Goal: Find specific page/section: Find specific page/section

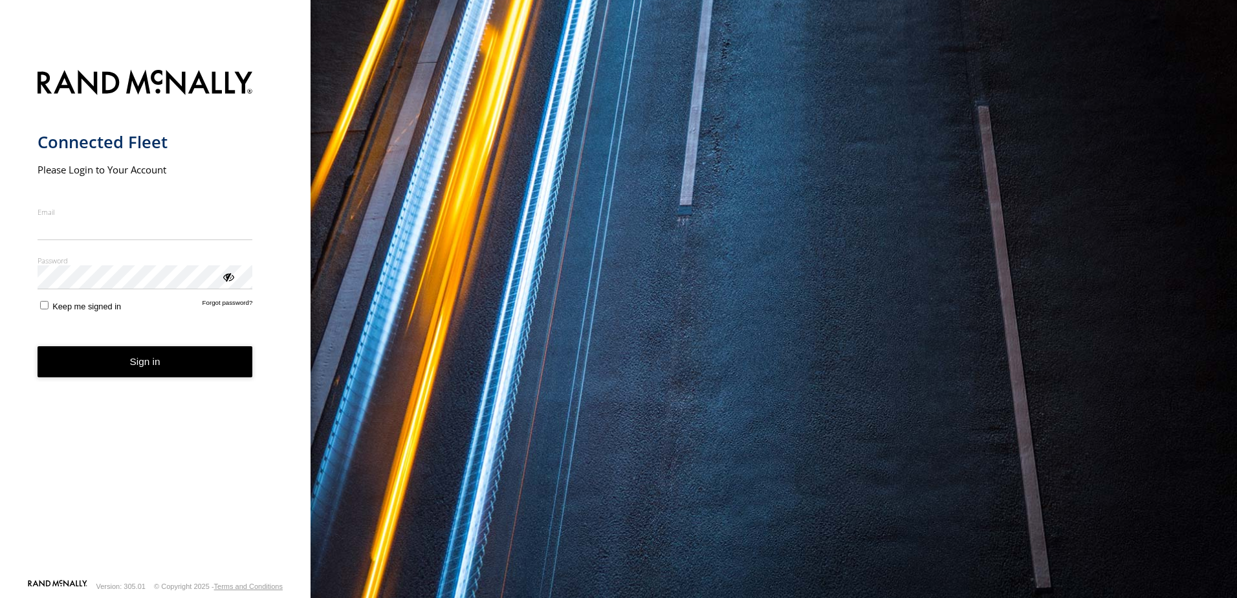
type input "**********"
click at [144, 373] on button "Sign in" at bounding box center [145, 362] width 215 height 32
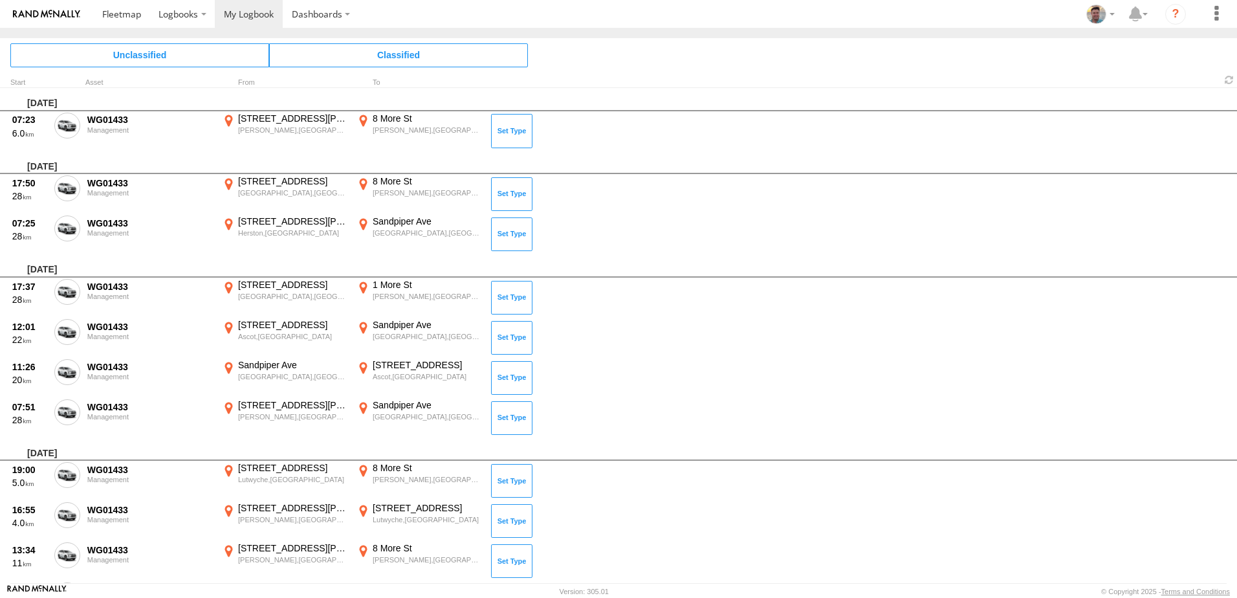
drag, startPoint x: 72, startPoint y: 184, endPoint x: 72, endPoint y: 192, distance: 7.8
click at [0, 0] on span at bounding box center [0, 0] width 0 height 0
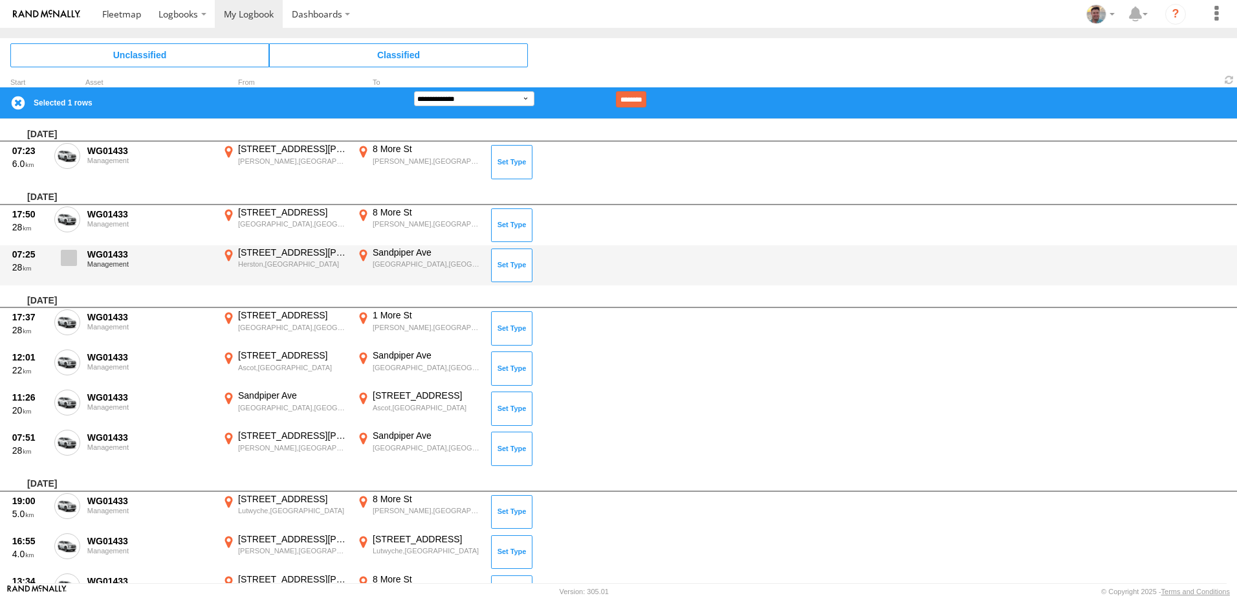
click at [69, 253] on span at bounding box center [69, 258] width 16 height 16
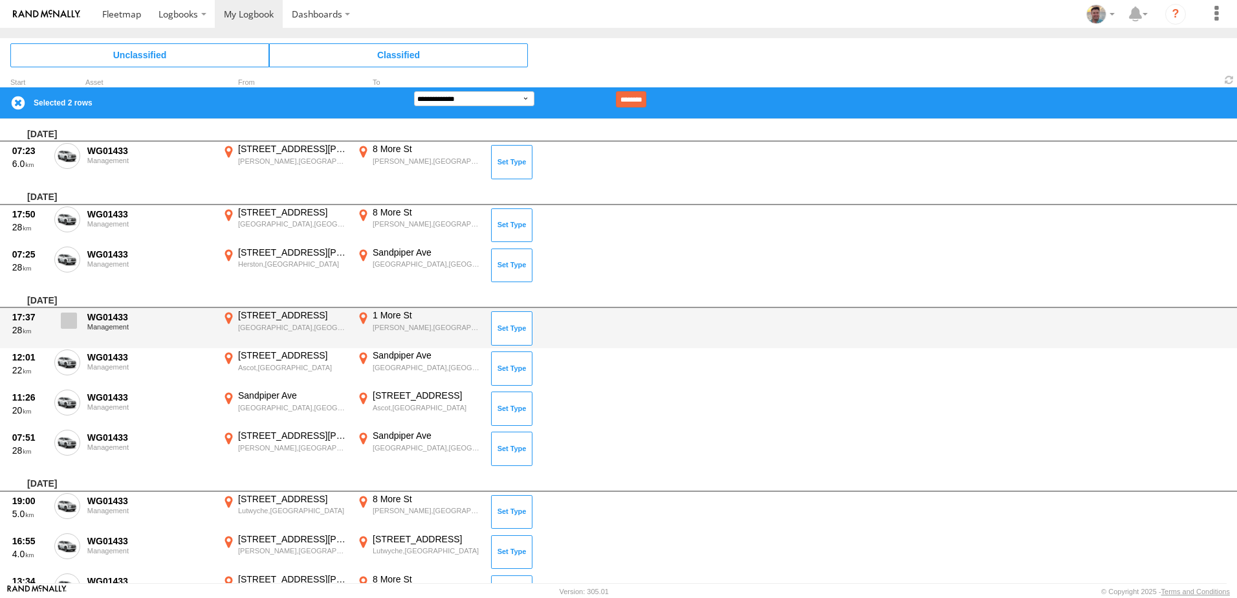
click at [67, 320] on span at bounding box center [69, 320] width 16 height 16
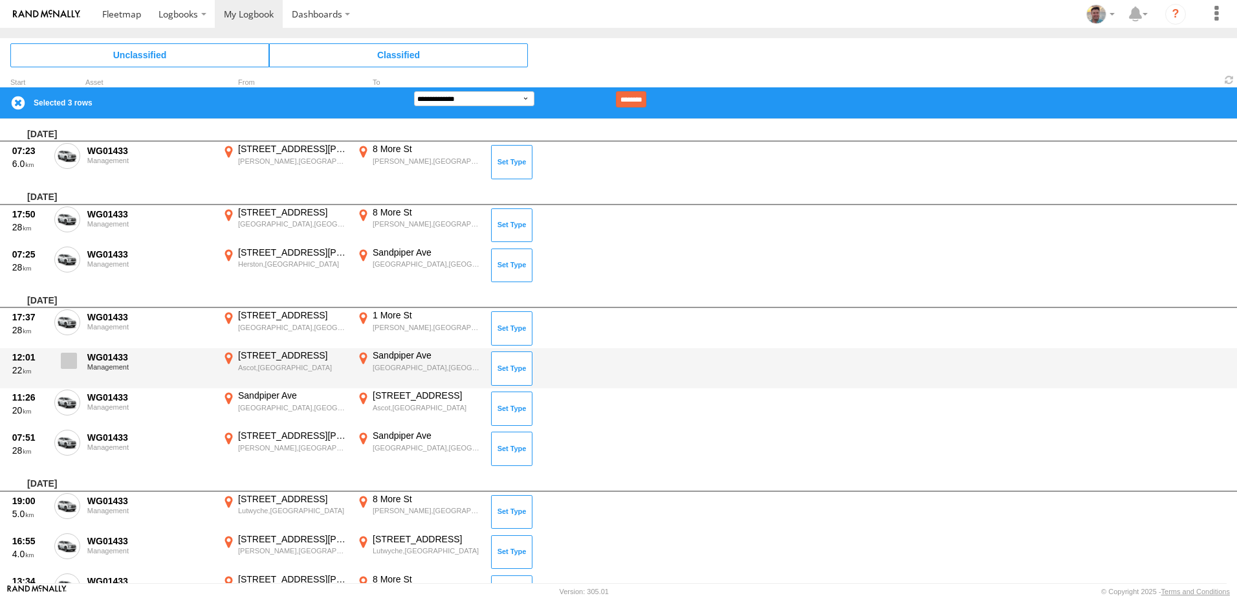
click at [71, 352] on span at bounding box center [69, 360] width 16 height 16
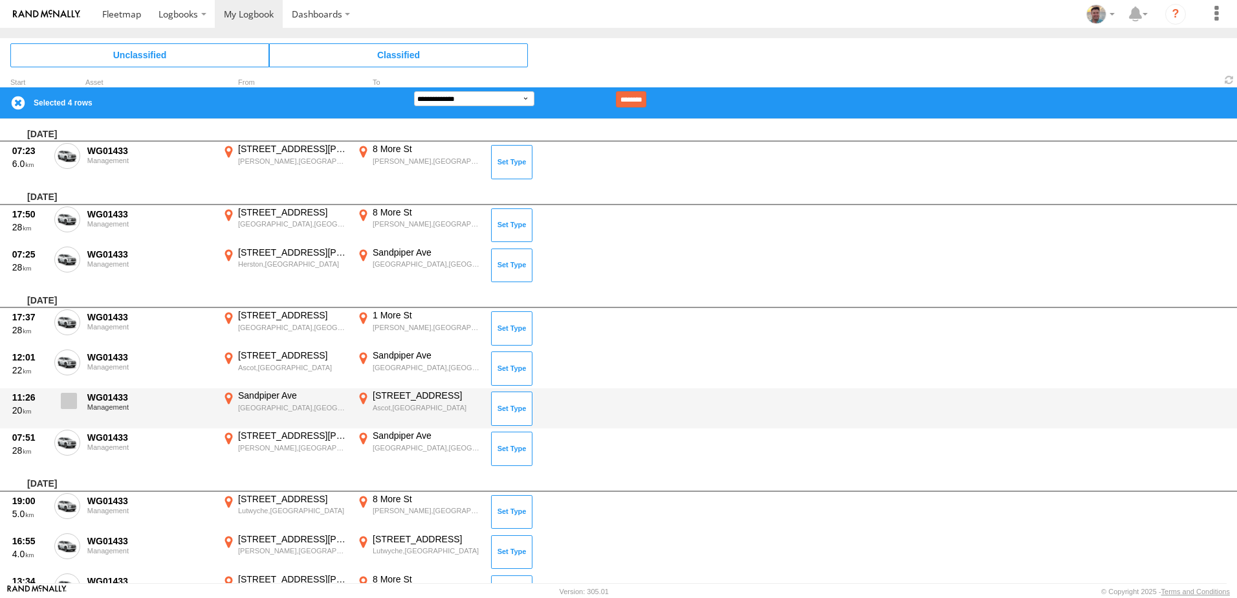
click at [72, 402] on span at bounding box center [69, 401] width 16 height 16
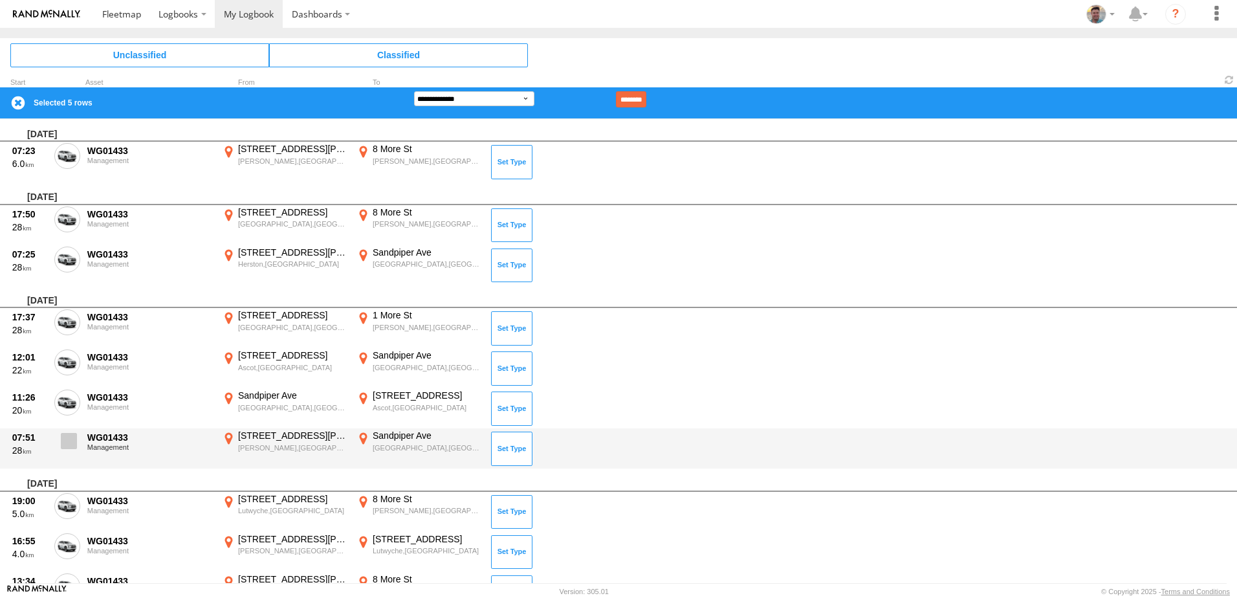
click at [67, 437] on span at bounding box center [69, 441] width 16 height 16
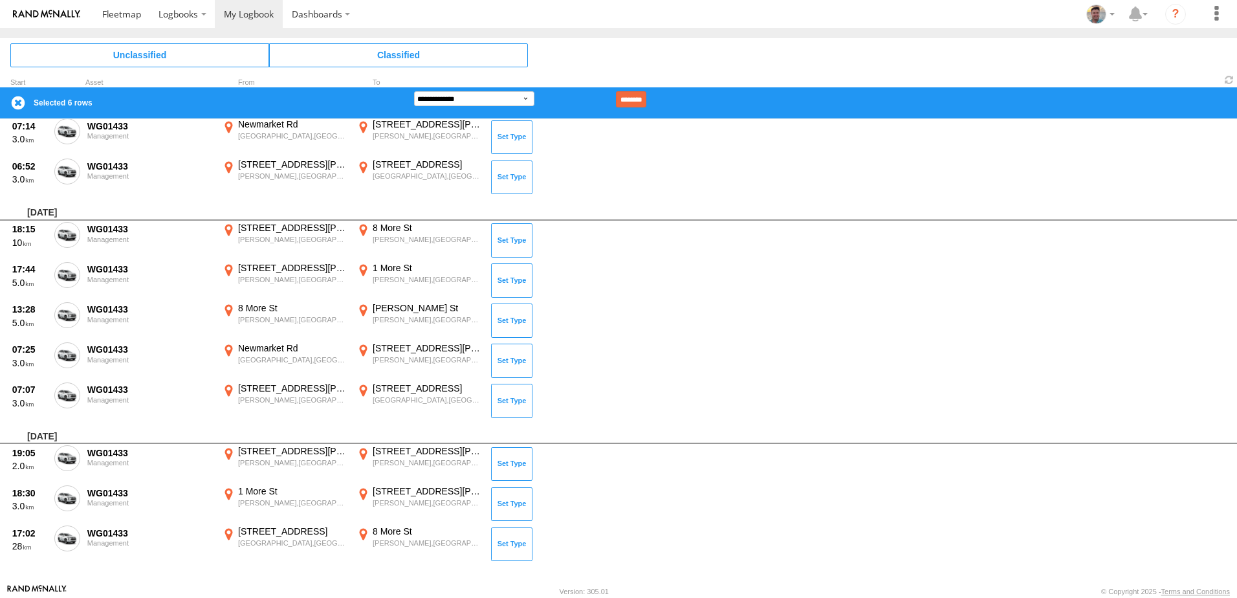
scroll to position [496, 0]
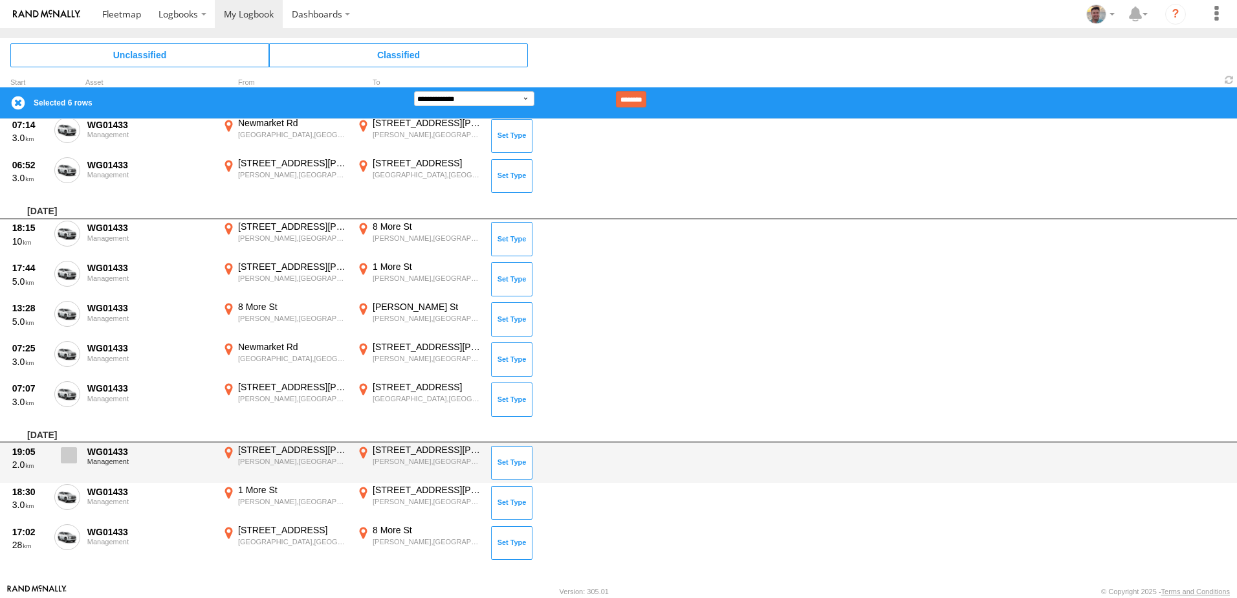
click at [73, 455] on span at bounding box center [69, 455] width 16 height 16
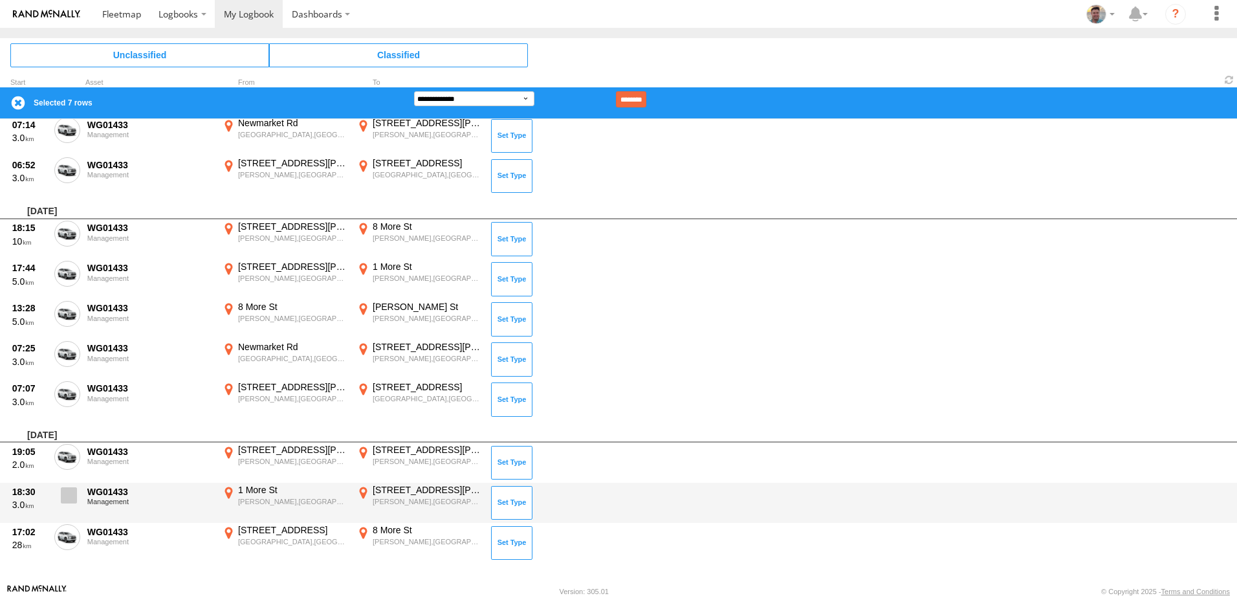
click at [72, 492] on span at bounding box center [69, 495] width 16 height 16
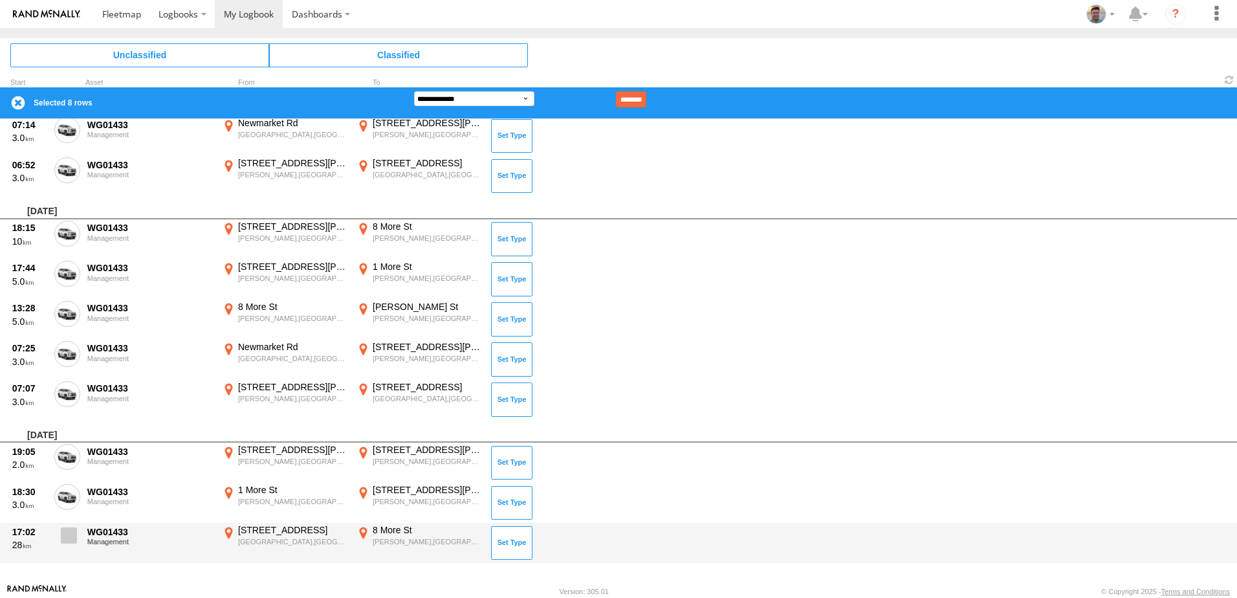
click at [72, 531] on span at bounding box center [69, 535] width 16 height 16
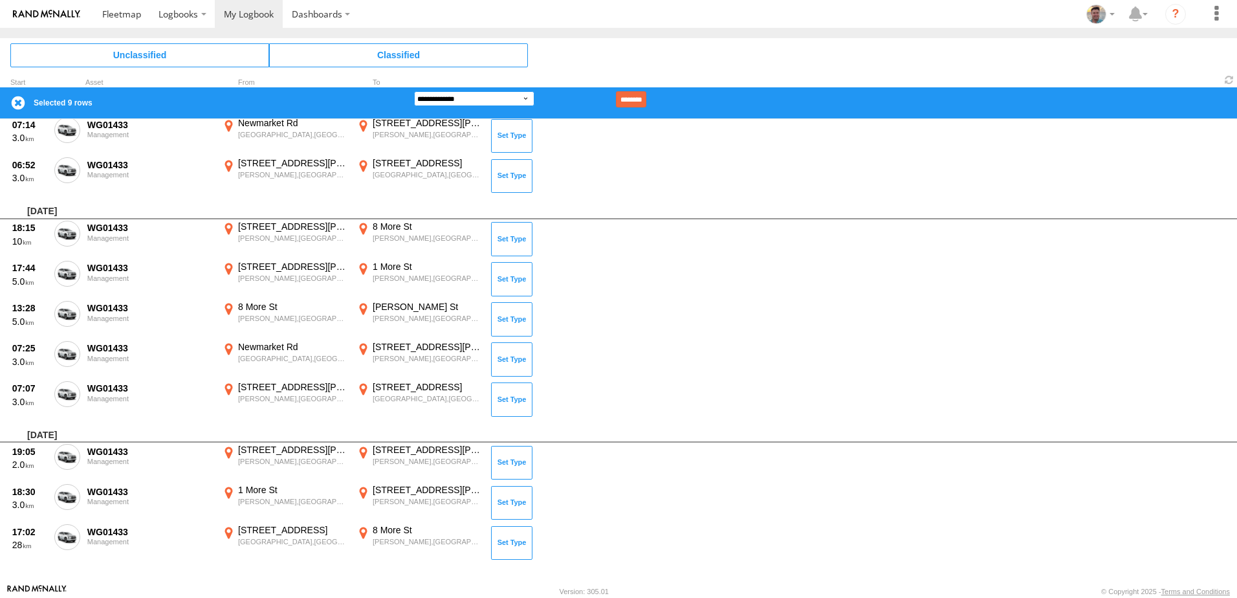
click at [521, 98] on select "**********" at bounding box center [474, 98] width 120 height 15
click at [414, 91] on select "**********" at bounding box center [474, 98] width 120 height 15
click at [646, 99] on input "********" at bounding box center [631, 99] width 30 height 16
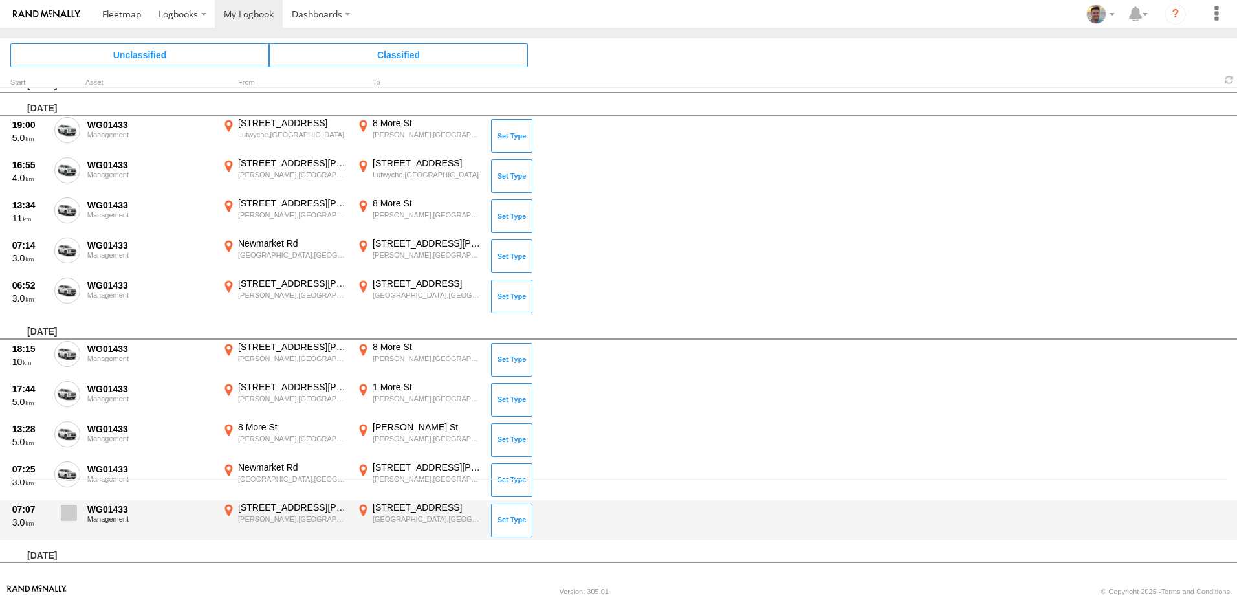
scroll to position [104, 0]
click at [69, 514] on span at bounding box center [69, 512] width 16 height 16
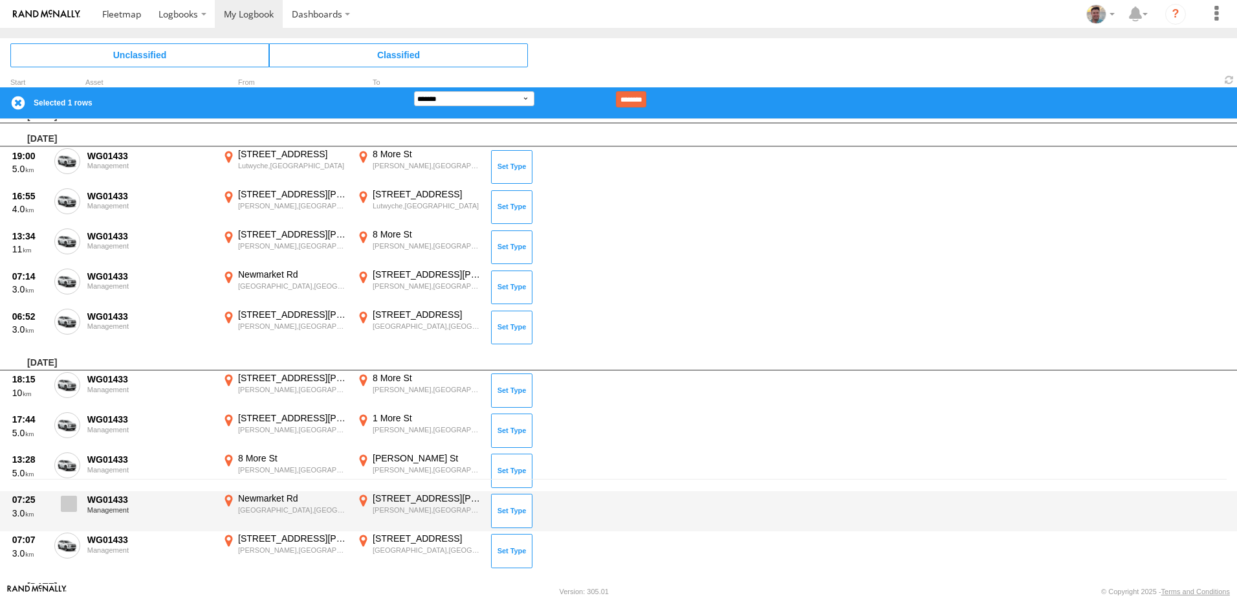
click at [71, 500] on span at bounding box center [69, 503] width 16 height 16
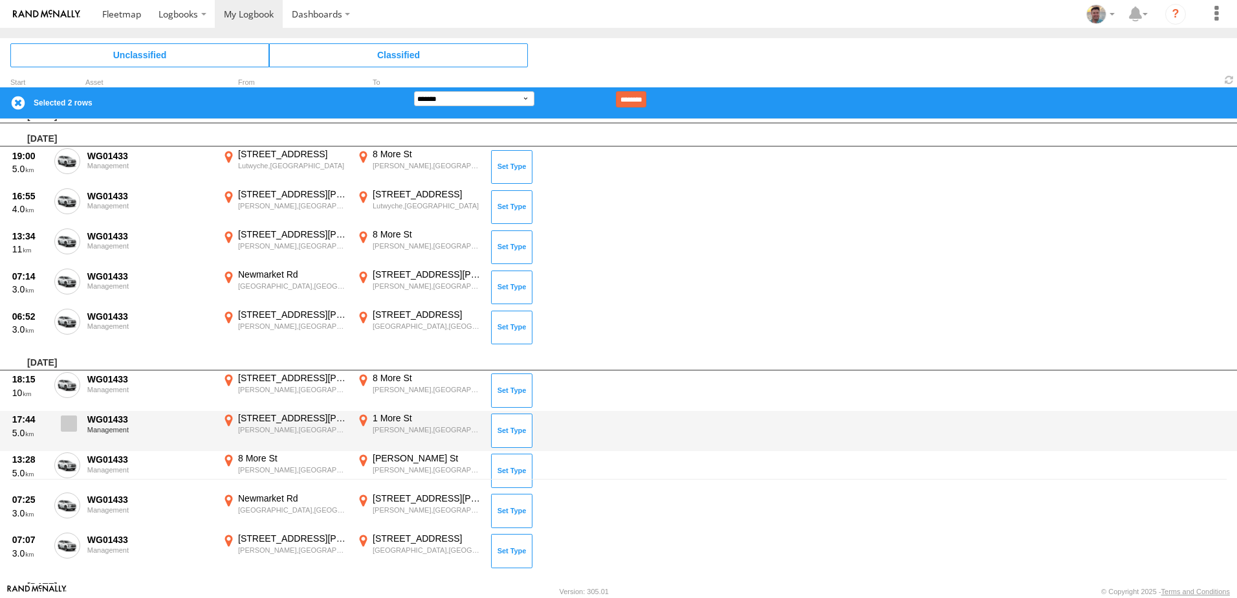
drag, startPoint x: 69, startPoint y: 459, endPoint x: 64, endPoint y: 425, distance: 33.9
click at [0, 0] on span at bounding box center [0, 0] width 0 height 0
click at [64, 425] on span at bounding box center [69, 423] width 16 height 16
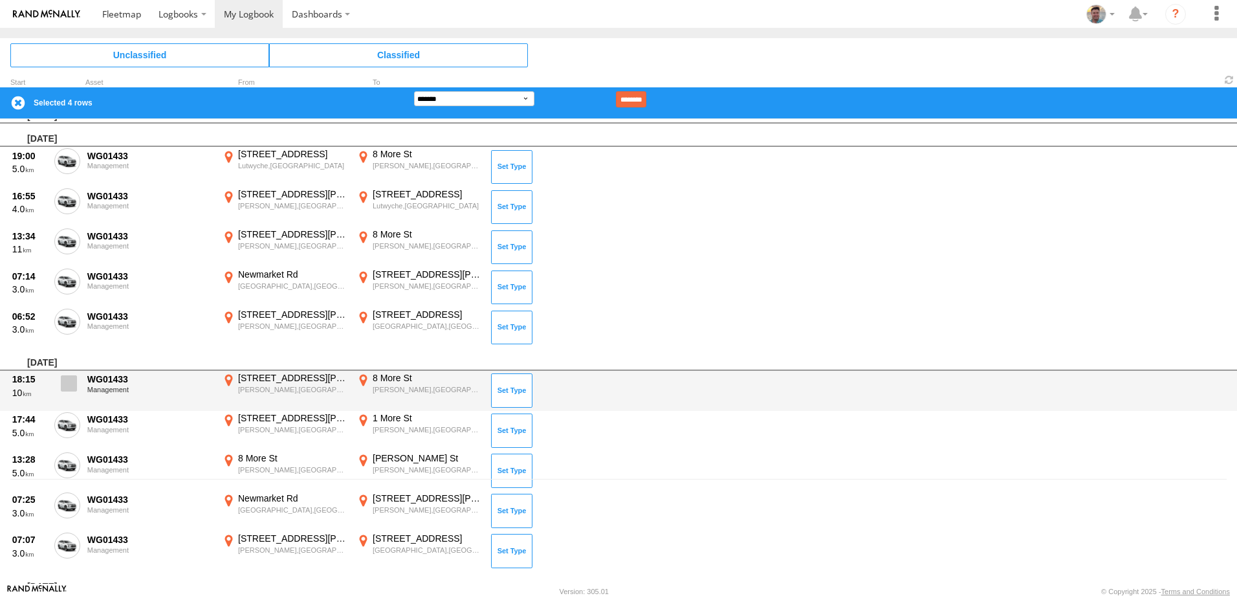
click at [64, 378] on span at bounding box center [69, 383] width 16 height 16
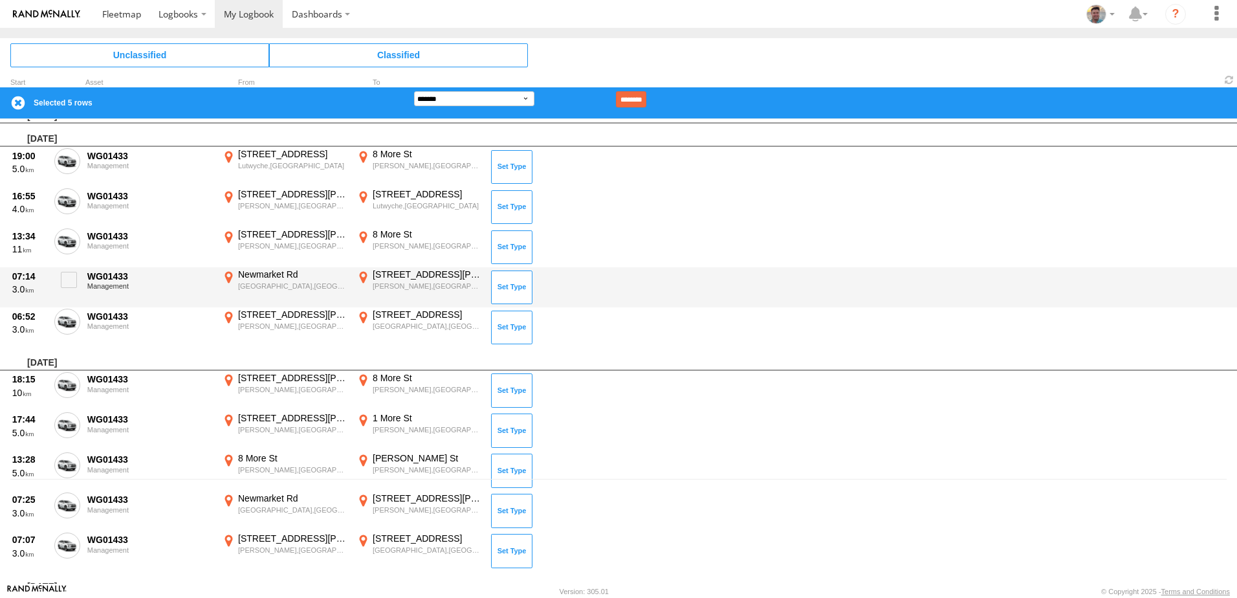
drag, startPoint x: 73, startPoint y: 322, endPoint x: 73, endPoint y: 303, distance: 19.4
click at [0, 0] on span at bounding box center [0, 0] width 0 height 0
drag, startPoint x: 73, startPoint y: 280, endPoint x: 72, endPoint y: 273, distance: 7.2
click at [72, 276] on span at bounding box center [69, 280] width 16 height 16
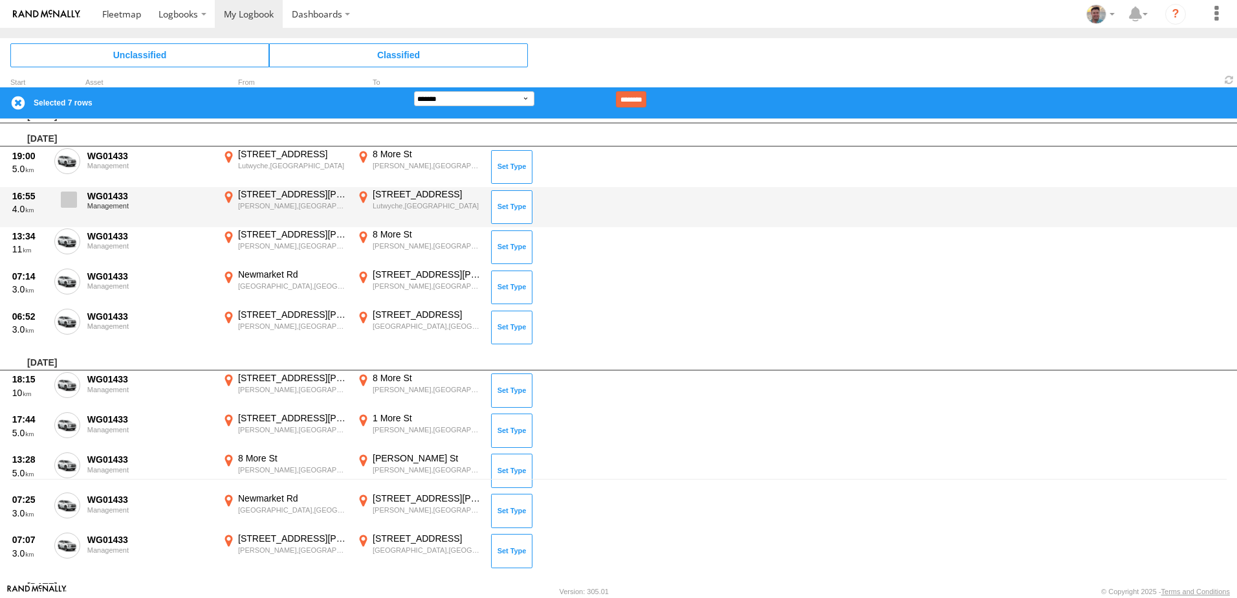
drag, startPoint x: 70, startPoint y: 248, endPoint x: 71, endPoint y: 205, distance: 43.3
click at [70, 242] on label at bounding box center [67, 243] width 26 height 30
click at [71, 200] on span at bounding box center [69, 199] width 16 height 16
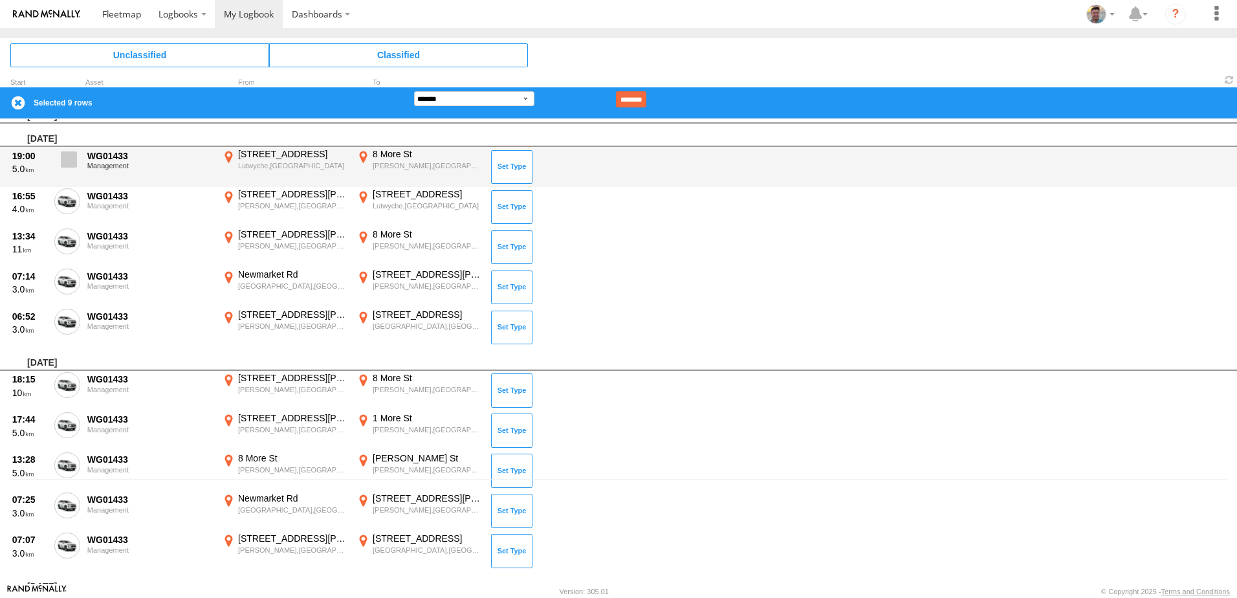
click at [74, 160] on span at bounding box center [69, 159] width 16 height 16
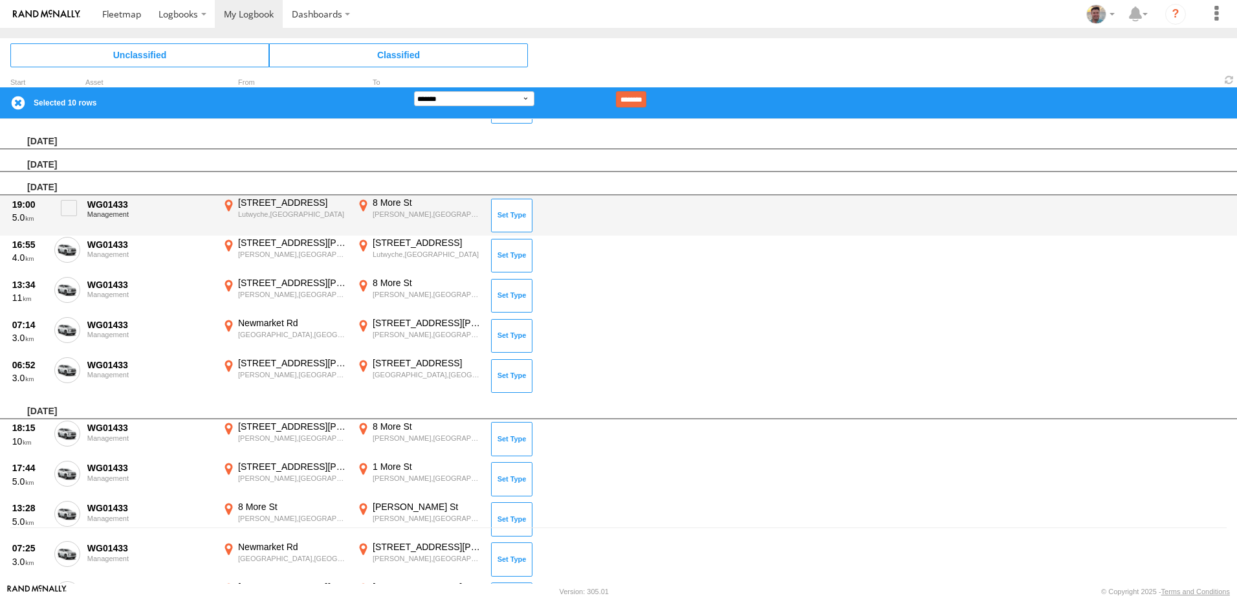
scroll to position [0, 0]
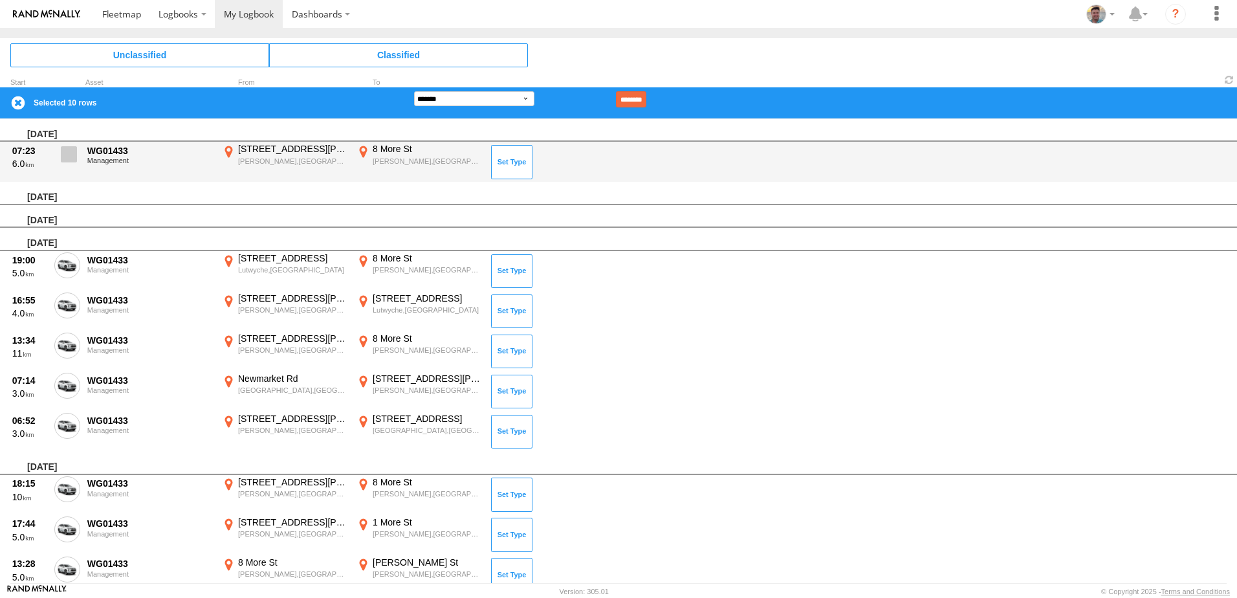
click at [70, 156] on span at bounding box center [69, 154] width 16 height 16
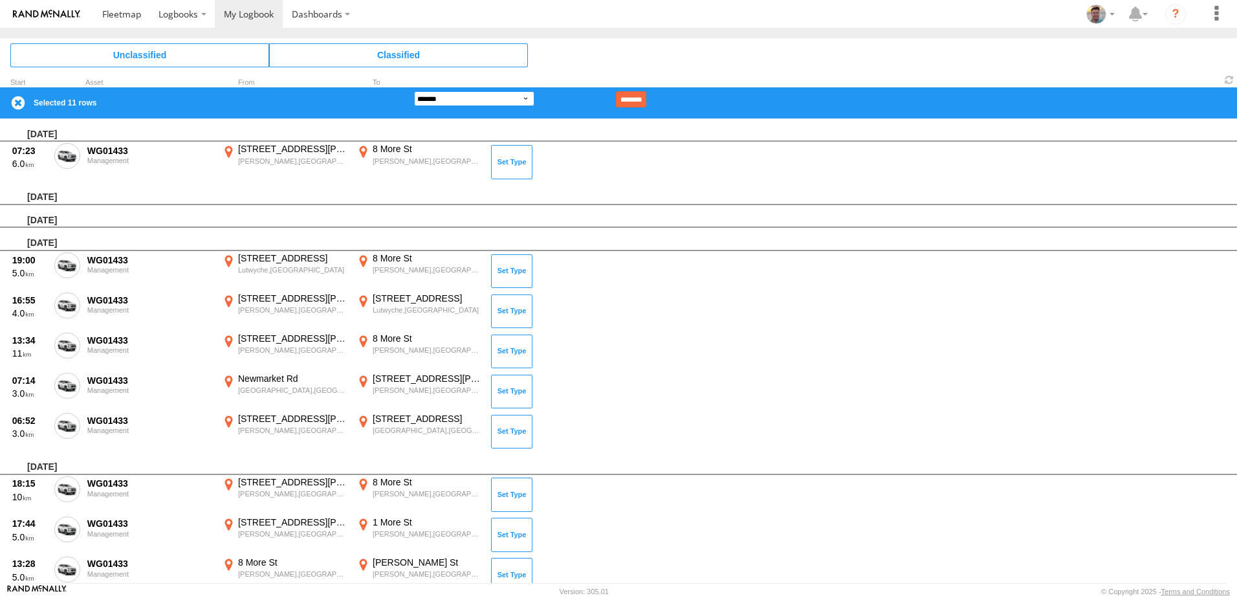
click at [527, 97] on select "**********" at bounding box center [474, 98] width 120 height 15
select select "**"
click at [414, 91] on select "**********" at bounding box center [474, 98] width 120 height 15
click at [646, 100] on input "********" at bounding box center [631, 99] width 30 height 16
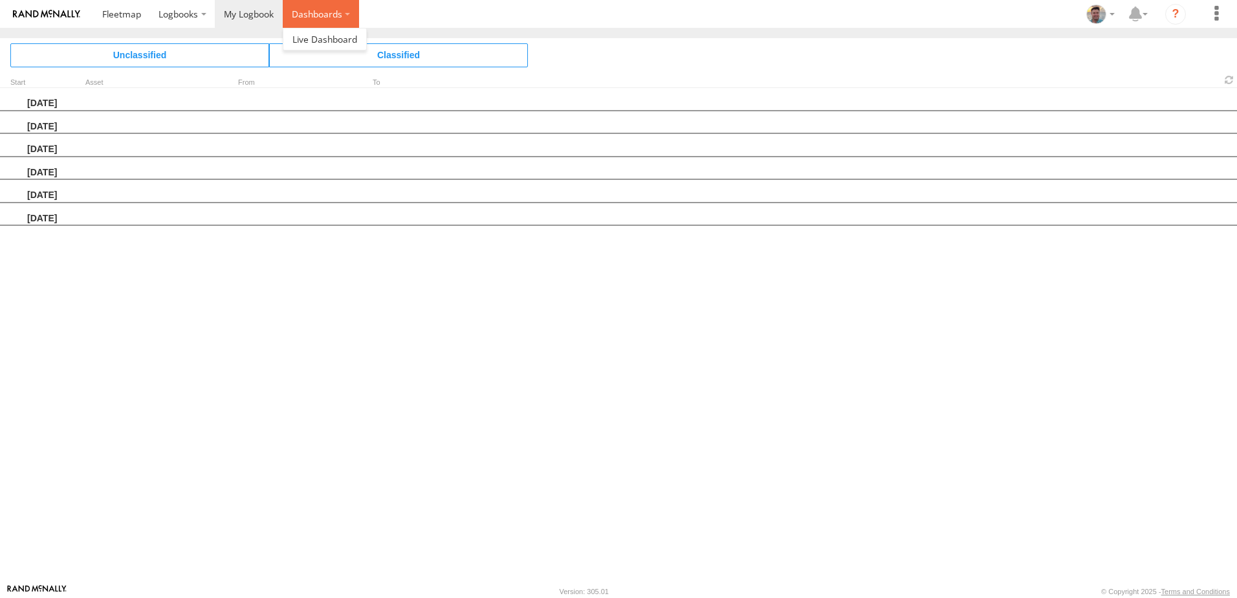
click at [339, 12] on label "Dashboards" at bounding box center [321, 14] width 76 height 28
click at [316, 35] on span at bounding box center [324, 39] width 65 height 12
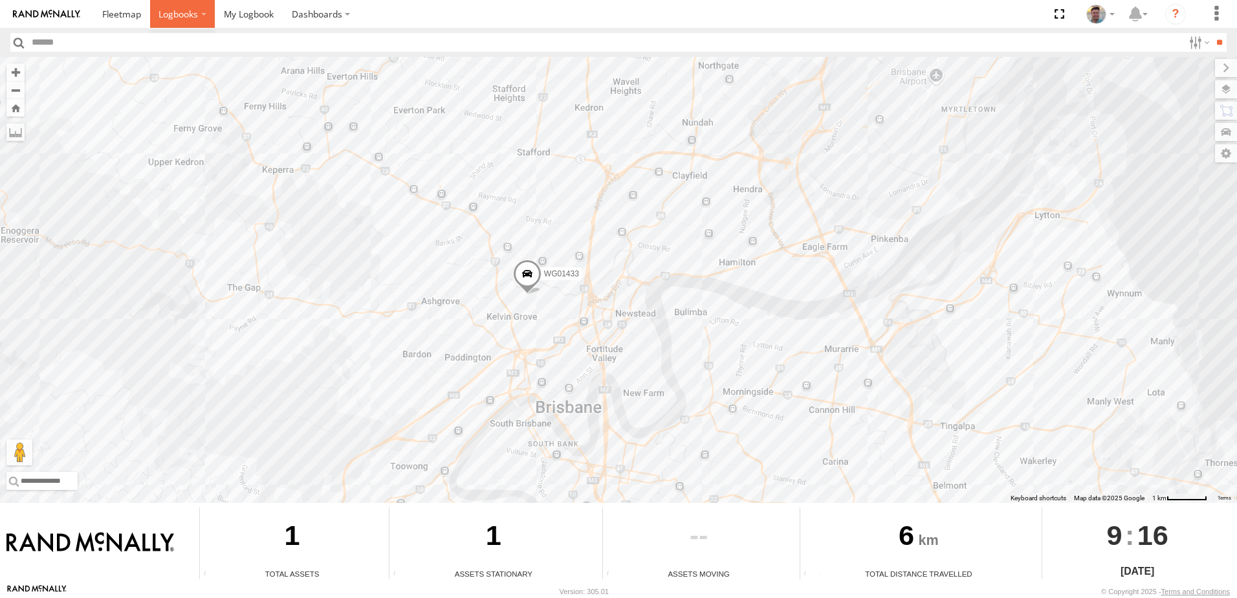
click at [164, 17] on span at bounding box center [177, 14] width 39 height 12
click at [197, 12] on span at bounding box center [177, 14] width 39 height 12
click at [118, 10] on span at bounding box center [121, 14] width 39 height 12
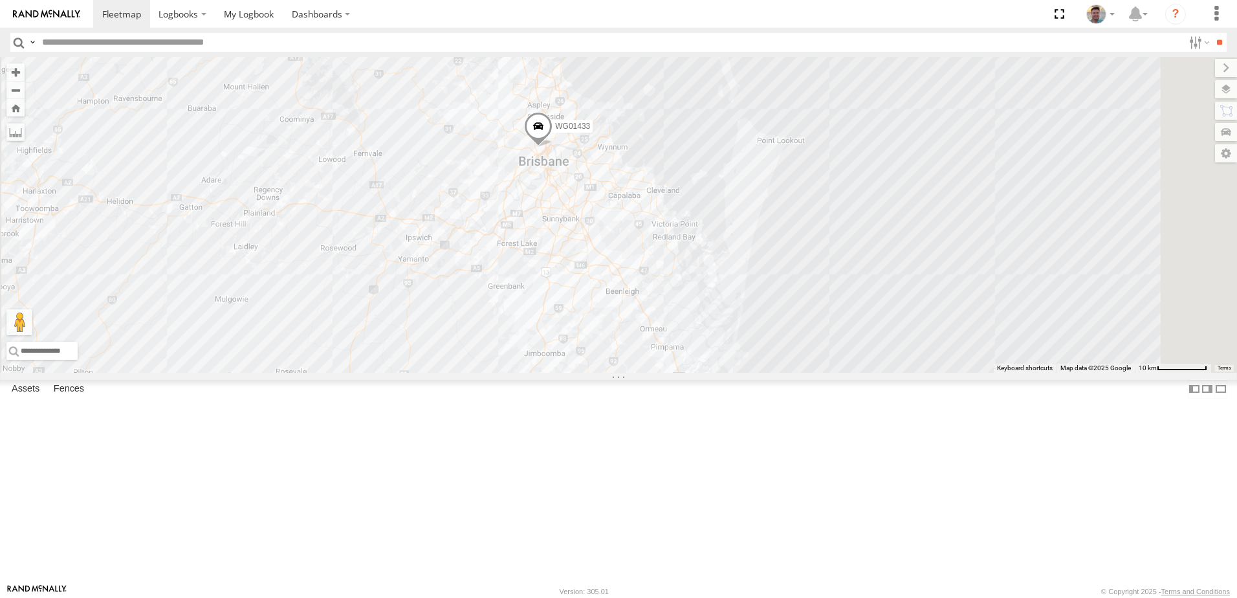
drag, startPoint x: 809, startPoint y: 437, endPoint x: 725, endPoint y: 304, distance: 157.0
click at [725, 304] on div "WG01433" at bounding box center [618, 215] width 1237 height 316
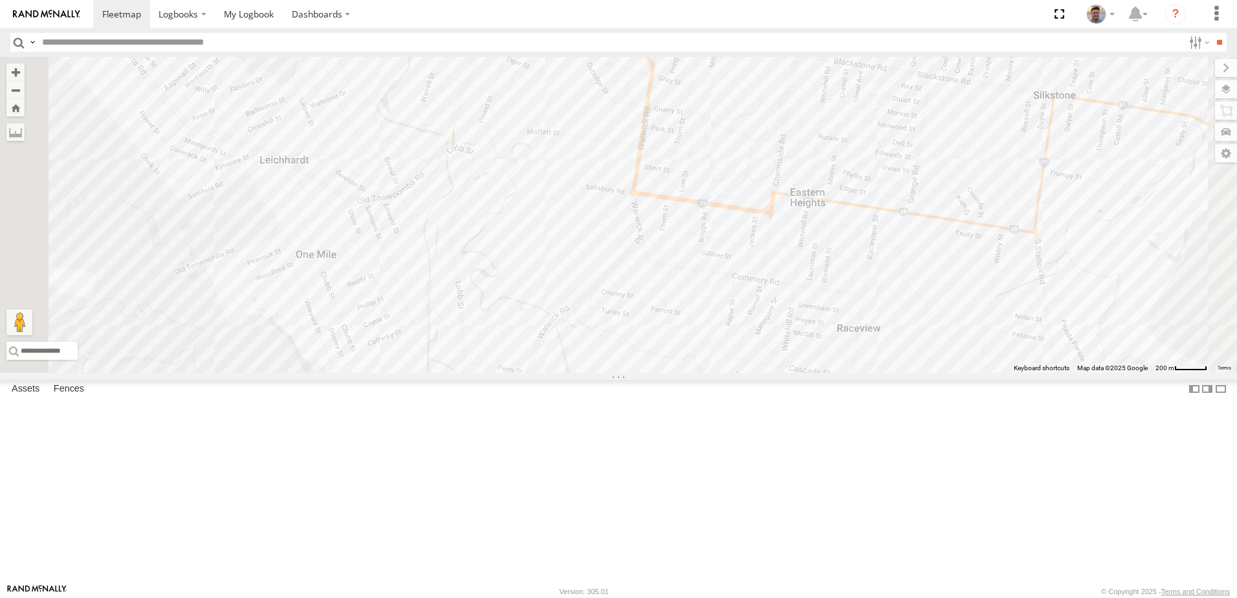
click at [546, 299] on div "WG01433" at bounding box center [618, 215] width 1237 height 316
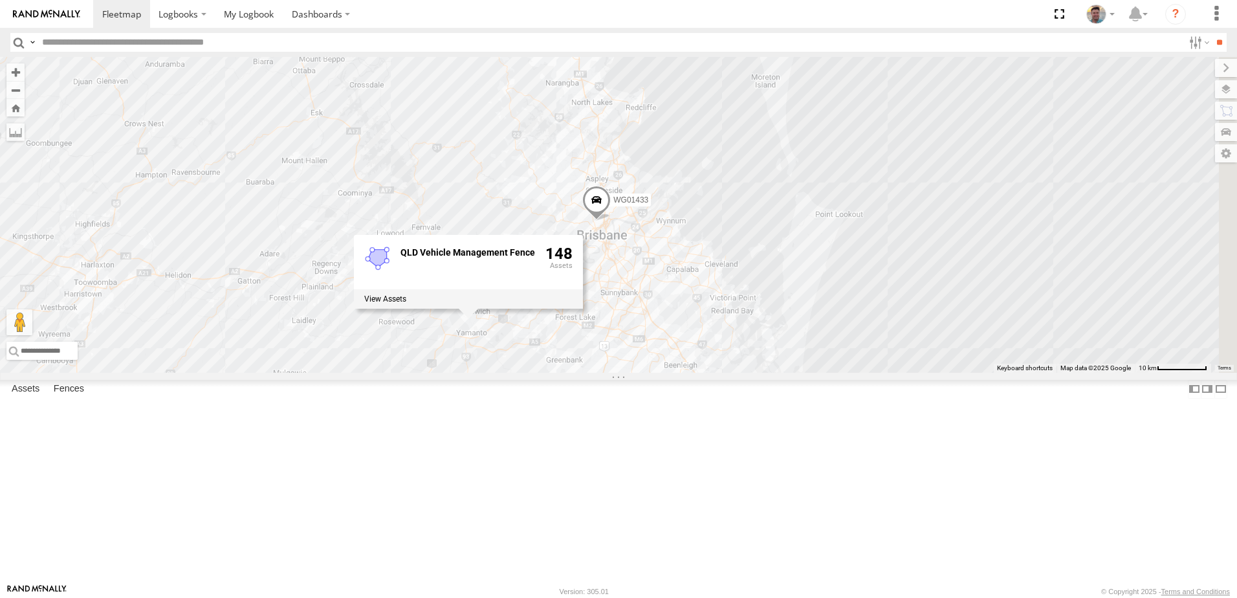
drag, startPoint x: 935, startPoint y: 363, endPoint x: 778, endPoint y: 451, distance: 179.5
click at [778, 373] on div "WG01433 QLD Vehicle Management Fence 148" at bounding box center [618, 215] width 1237 height 316
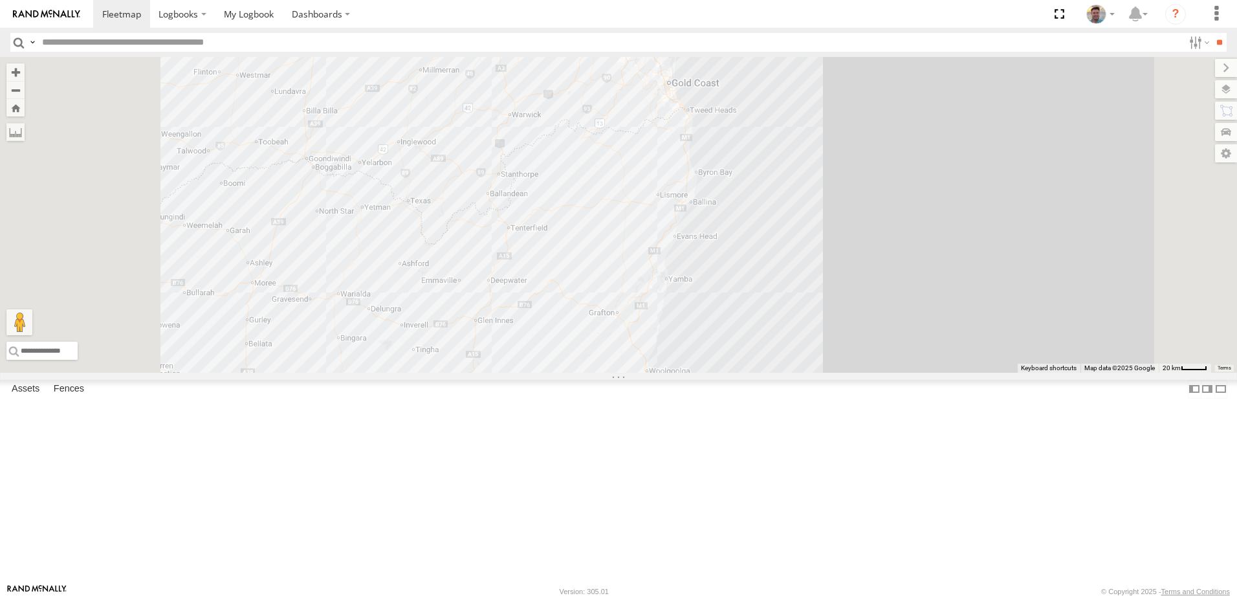
drag, startPoint x: 785, startPoint y: 475, endPoint x: 793, endPoint y: 186, distance: 289.2
click at [793, 186] on div "WG01433 QLD Vehicle Management Fence 148" at bounding box center [618, 215] width 1237 height 316
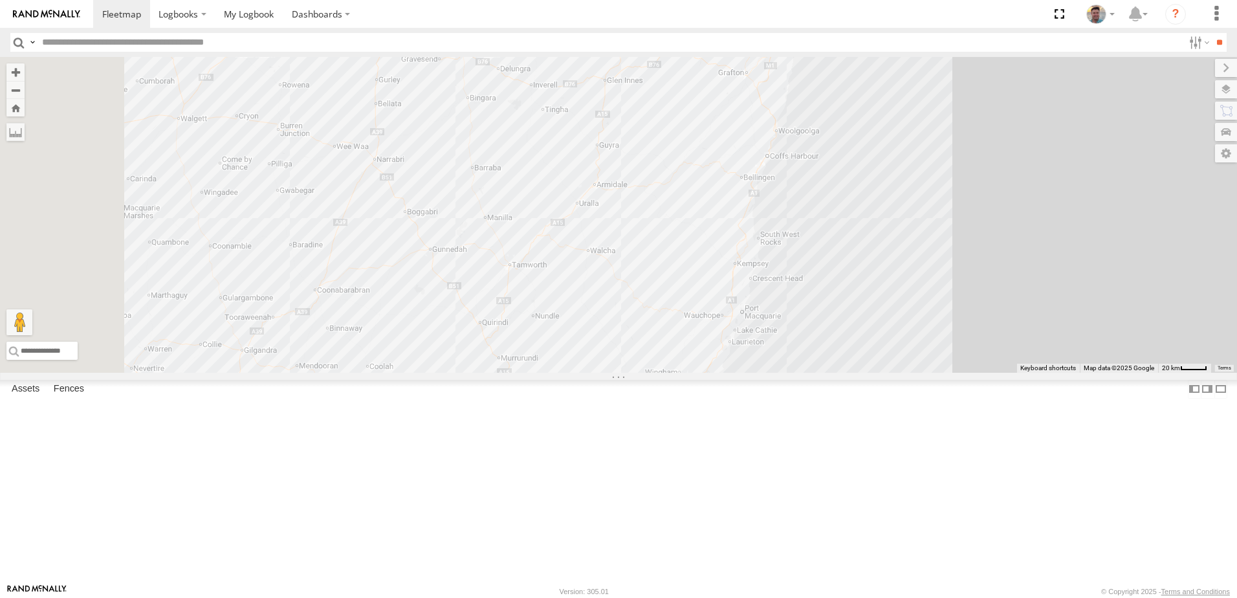
drag, startPoint x: 760, startPoint y: 401, endPoint x: 888, endPoint y: 159, distance: 273.7
click at [888, 159] on div "WG01433 QLD Vehicle Management Fence 148" at bounding box center [618, 215] width 1237 height 316
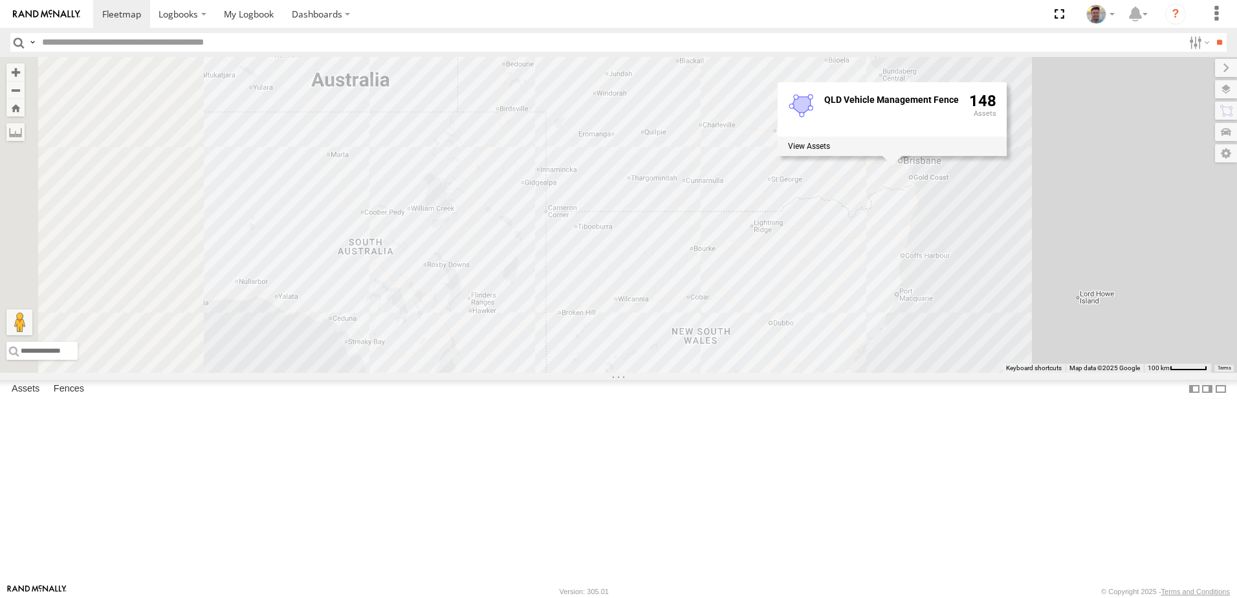
drag, startPoint x: 739, startPoint y: 216, endPoint x: 911, endPoint y: 376, distance: 235.2
click at [911, 373] on div "WG01433 QLD Vehicle Management Fence 148" at bounding box center [618, 215] width 1237 height 316
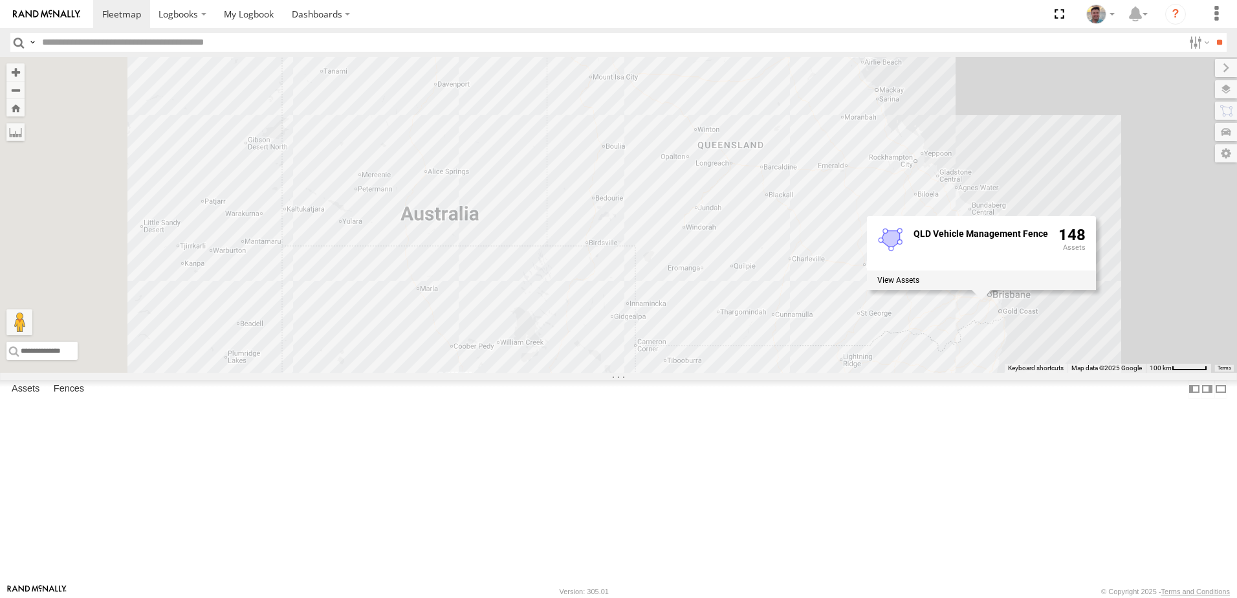
drag, startPoint x: 719, startPoint y: 323, endPoint x: 830, endPoint y: 504, distance: 212.5
click at [830, 373] on div "WG01433 QLD Vehicle Management Fence 148" at bounding box center [618, 215] width 1237 height 316
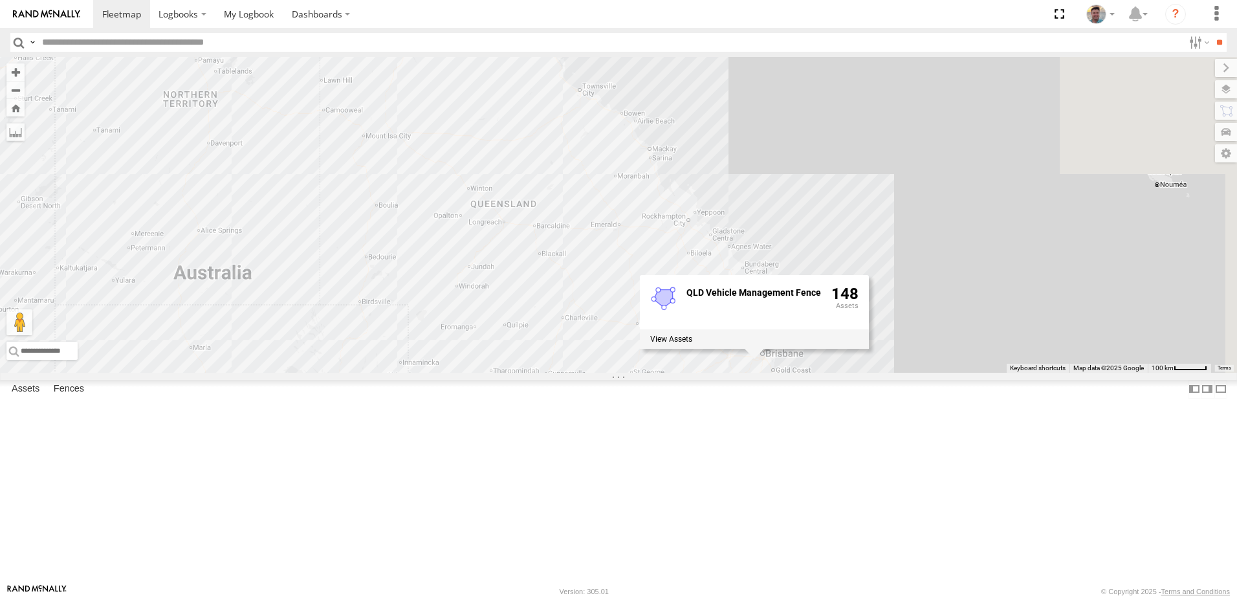
drag, startPoint x: 893, startPoint y: 367, endPoint x: 644, endPoint y: 384, distance: 250.2
click at [644, 373] on div "WG01433 QLD Vehicle Management Fence 148" at bounding box center [618, 215] width 1237 height 316
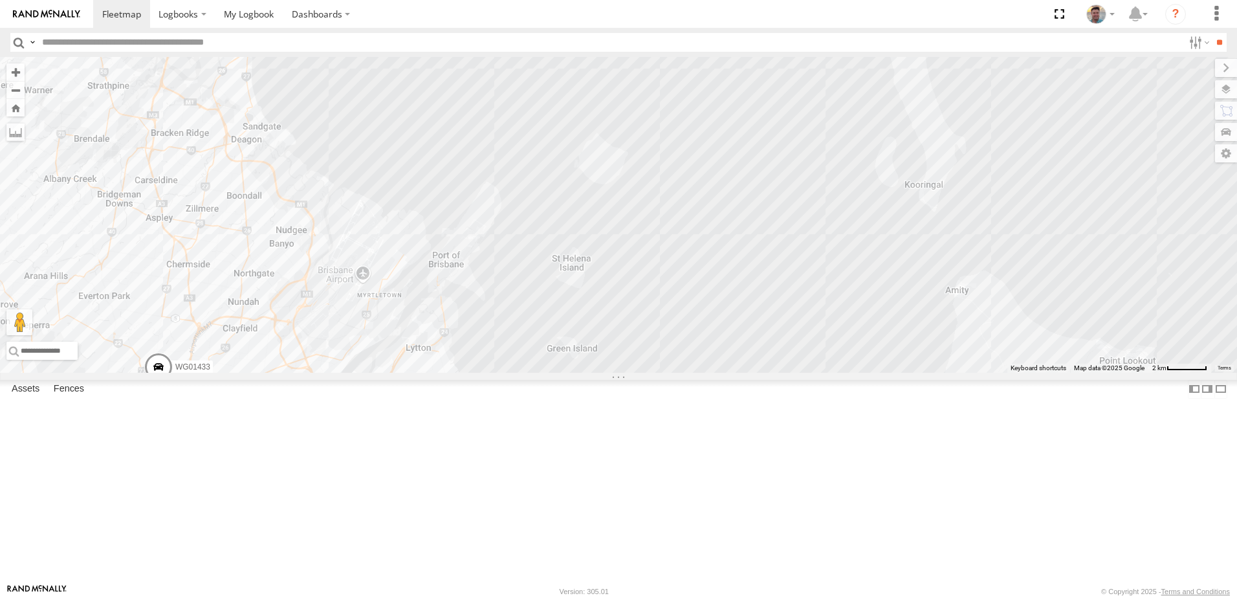
drag, startPoint x: 389, startPoint y: 384, endPoint x: 776, endPoint y: 374, distance: 386.9
click at [792, 363] on div "WG01433 QLD Vehicle Management Fence 148" at bounding box center [618, 215] width 1237 height 316
